Goal: Information Seeking & Learning: Learn about a topic

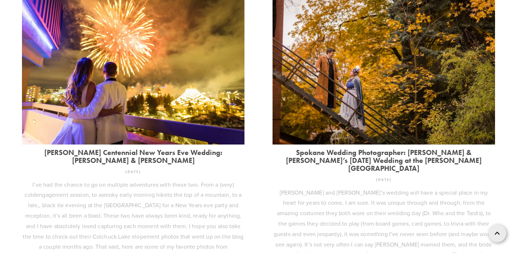
scroll to position [947, 0]
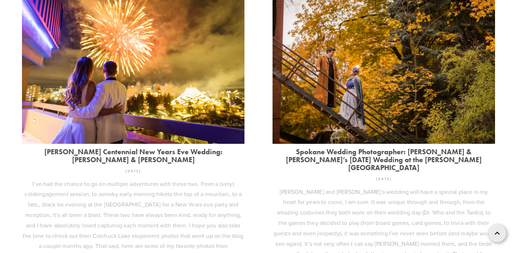
click at [189, 148] on link "Davenport Centennial New Years Eve Wedding: Robbie & Cassie" at bounding box center [133, 156] width 223 height 16
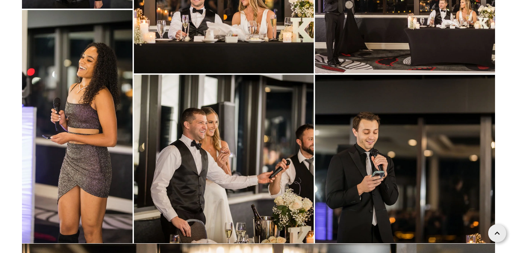
scroll to position [22410, 0]
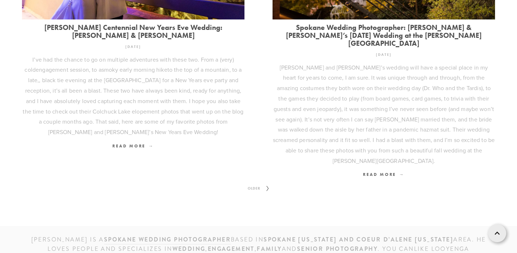
scroll to position [1099, 0]
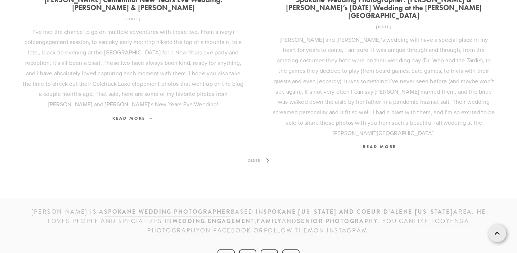
click at [253, 156] on span "Older" at bounding box center [254, 160] width 18 height 9
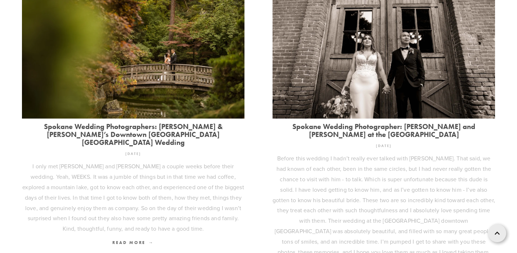
scroll to position [340, 0]
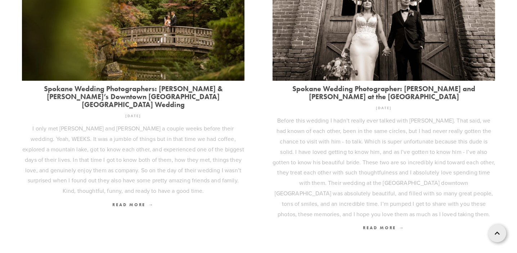
click at [218, 93] on link "Spokane Wedding Photographers: Nick & Teresa’s Downtown Spokane WA Wedding" at bounding box center [133, 97] width 223 height 24
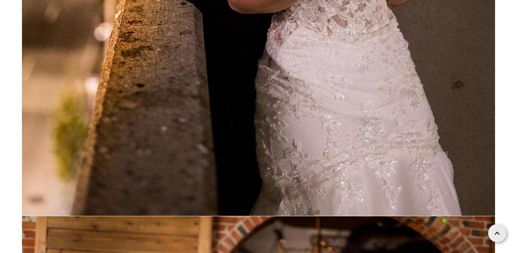
scroll to position [37608, 0]
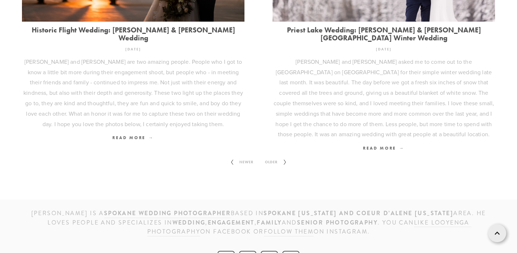
scroll to position [1068, 0]
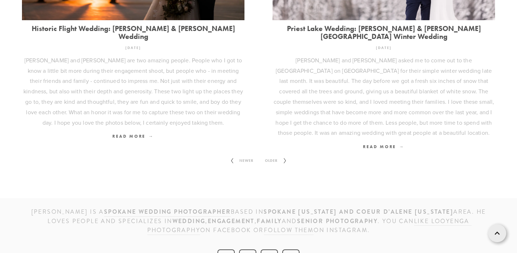
click at [275, 156] on span "Older" at bounding box center [271, 160] width 18 height 9
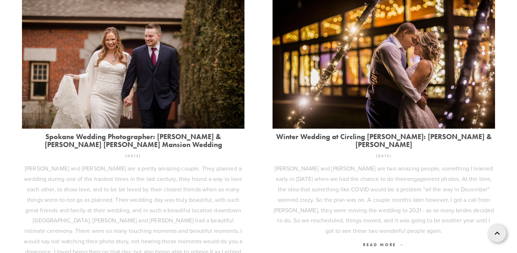
scroll to position [292, 0]
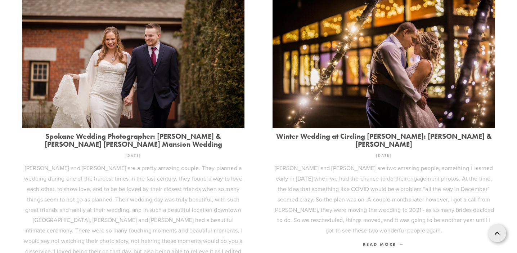
click at [361, 135] on link "Winter Wedding at Circling [PERSON_NAME]: [PERSON_NAME] & [PERSON_NAME]" at bounding box center [384, 140] width 223 height 16
click at [417, 139] on link "Winter Wedding at Circling [PERSON_NAME]: [PERSON_NAME] & [PERSON_NAME]" at bounding box center [384, 140] width 223 height 16
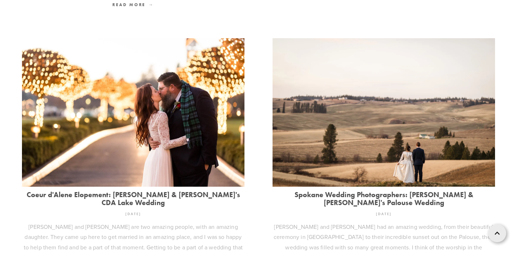
scroll to position [487, 0]
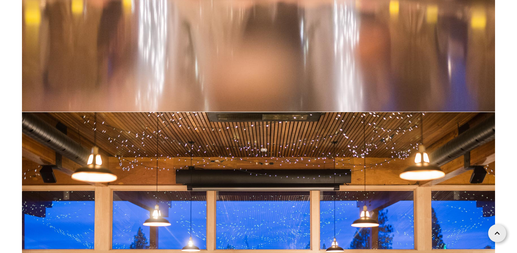
scroll to position [29113, 0]
